Goal: Find specific page/section: Find specific page/section

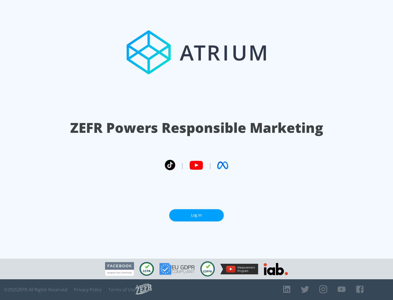
click at [196, 213] on link "Log In" at bounding box center [196, 215] width 55 height 12
